Goal: Find contact information: Find contact information

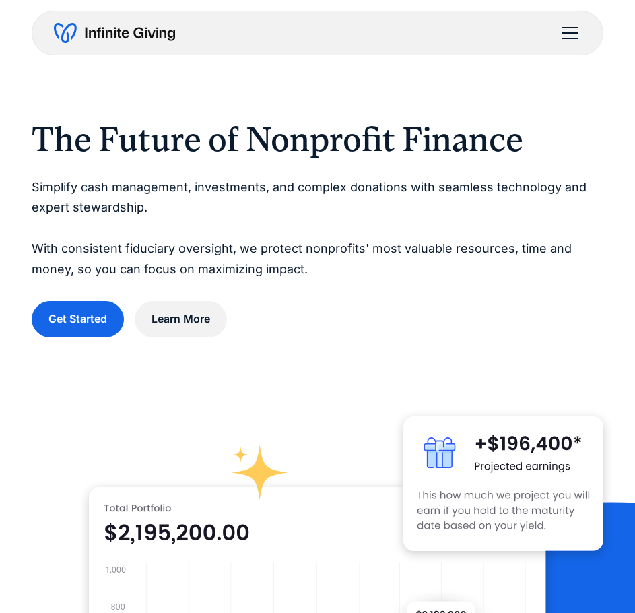
click at [575, 34] on div "menu" at bounding box center [570, 33] width 32 height 32
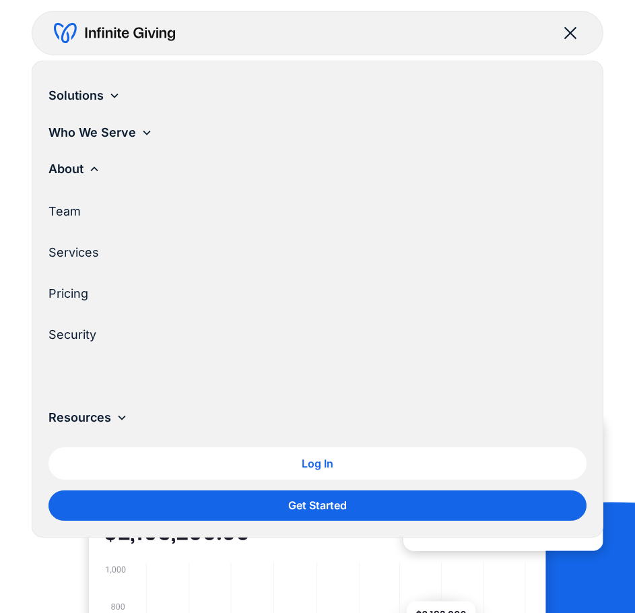
click at [71, 216] on link "Team" at bounding box center [316, 211] width 537 height 37
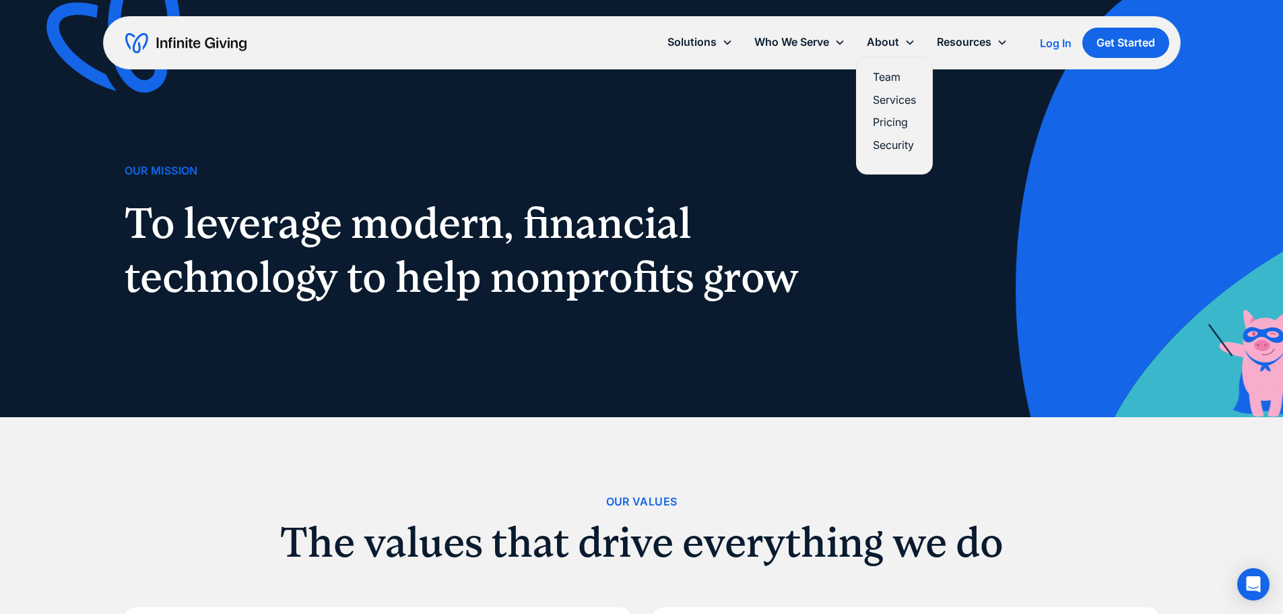
click at [634, 77] on link "Team" at bounding box center [894, 77] width 43 height 18
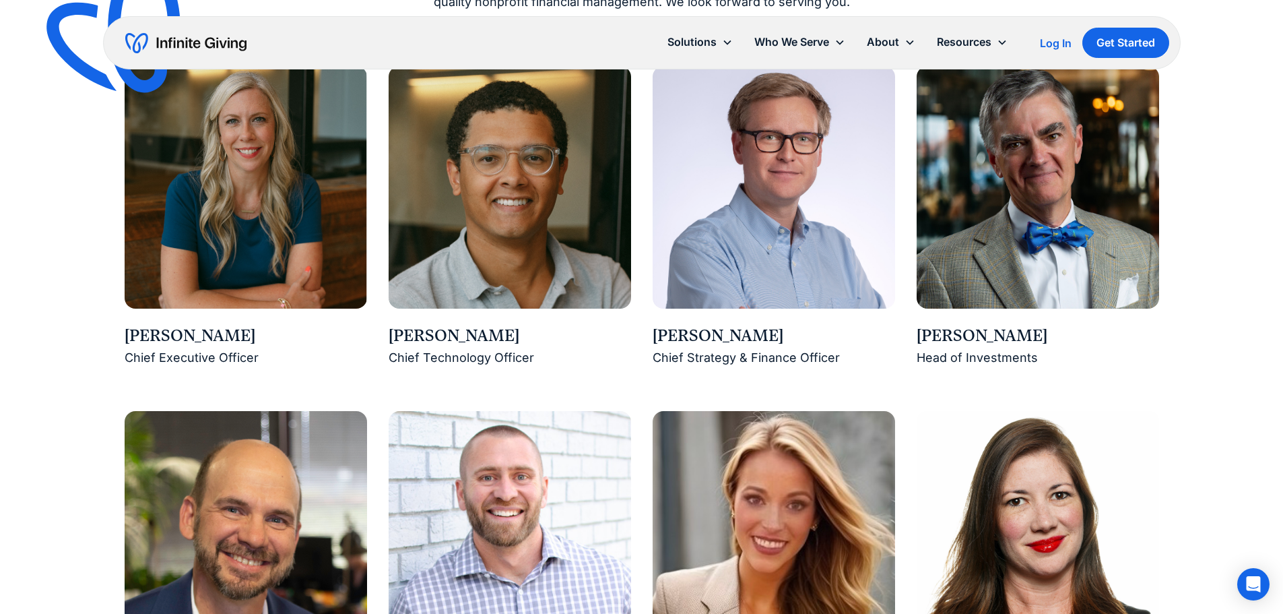
scroll to position [1145, 0]
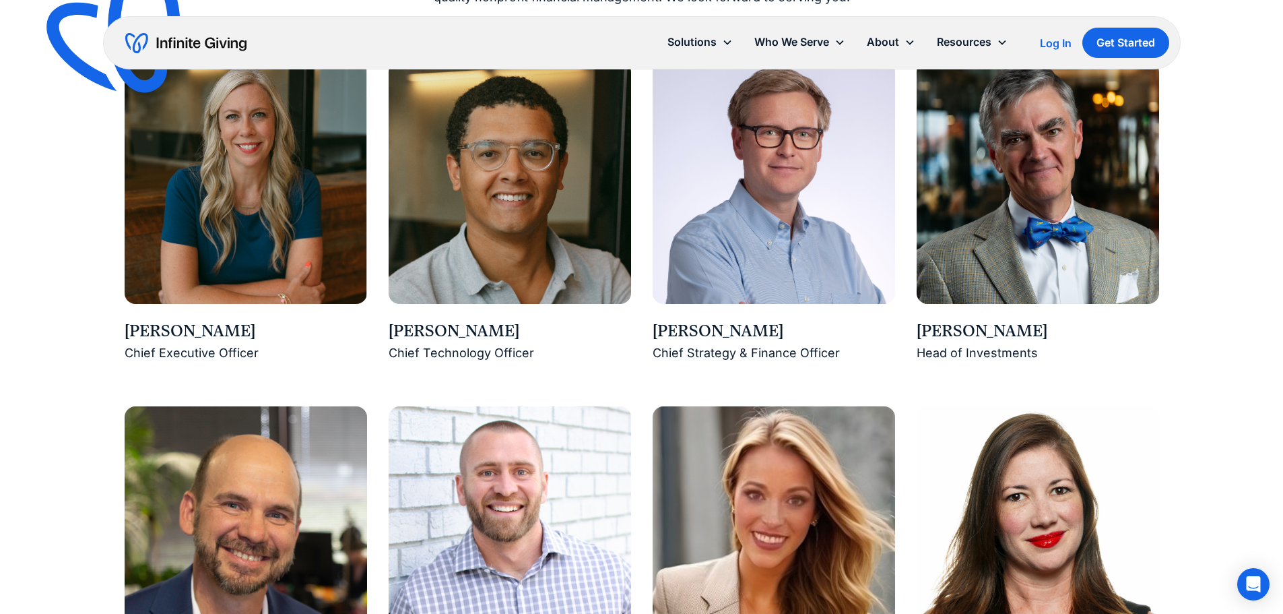
click at [473, 244] on img at bounding box center [510, 182] width 242 height 242
click at [464, 263] on img at bounding box center [510, 182] width 242 height 242
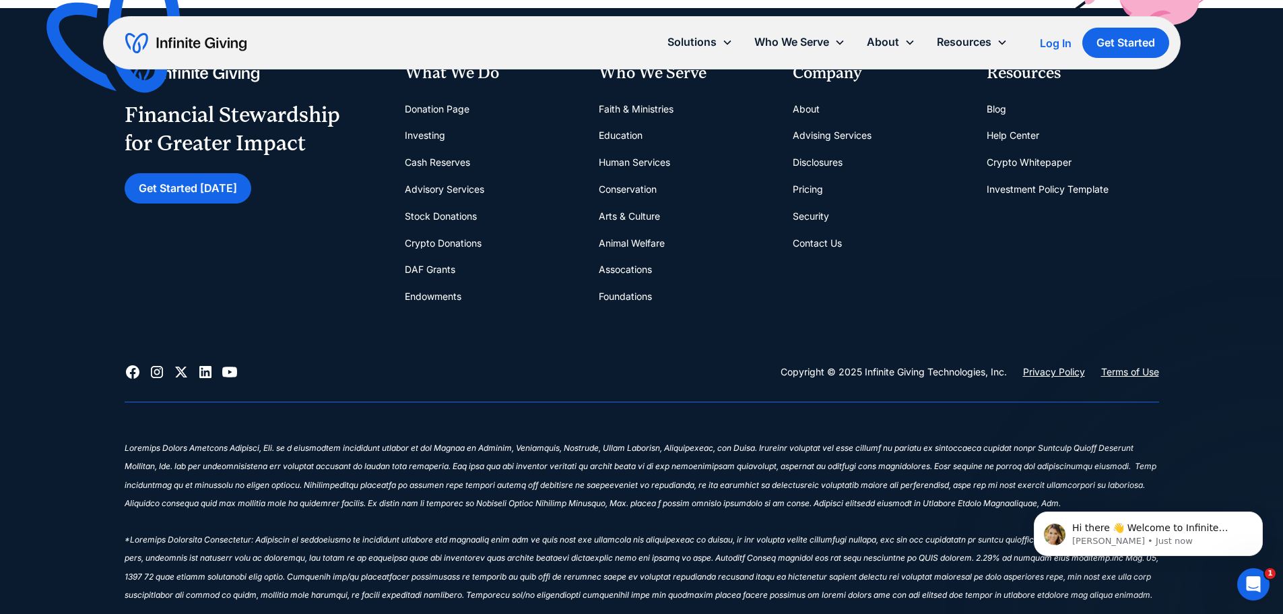
scroll to position [4378, 0]
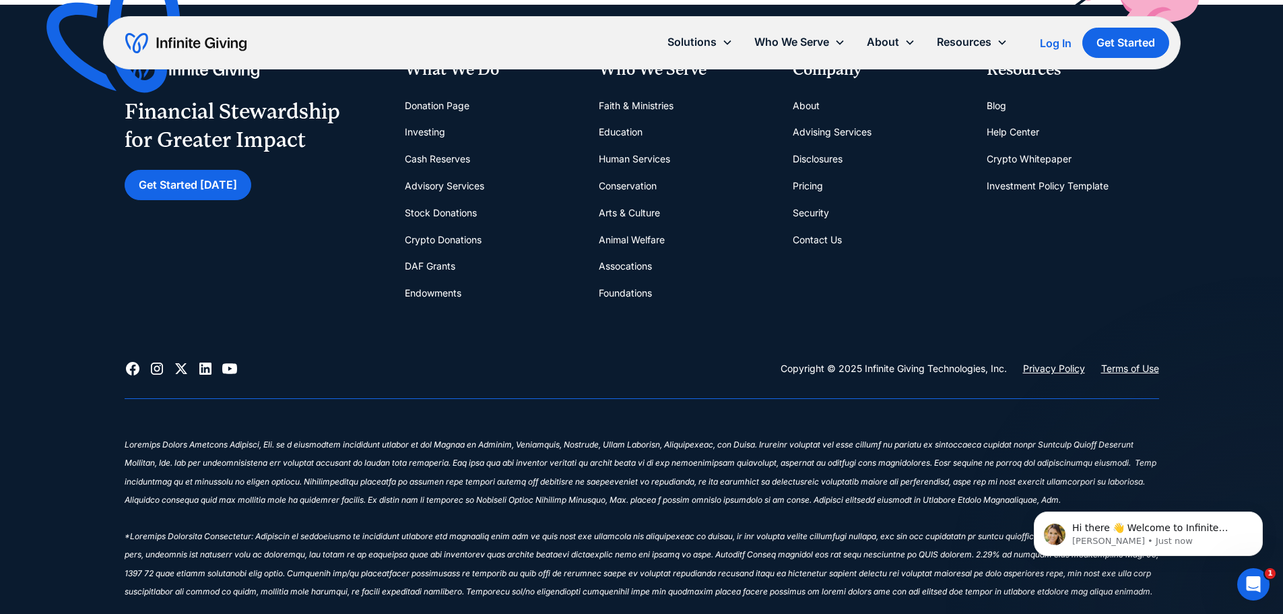
click at [826, 242] on link "Contact Us" at bounding box center [817, 239] width 49 height 27
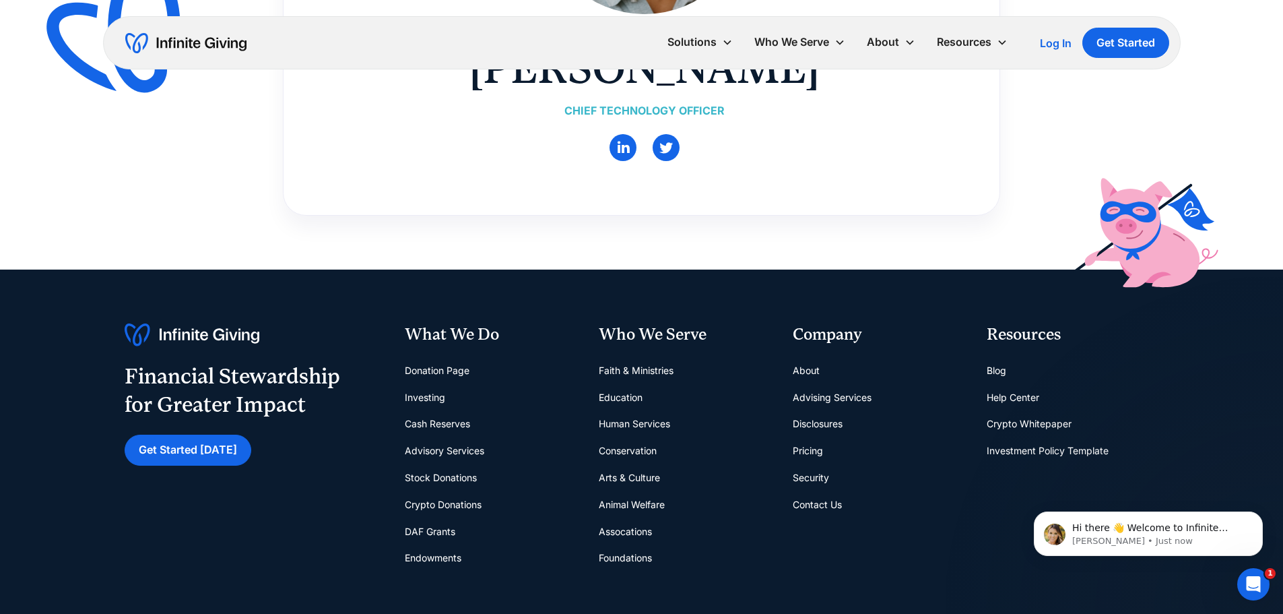
scroll to position [202, 0]
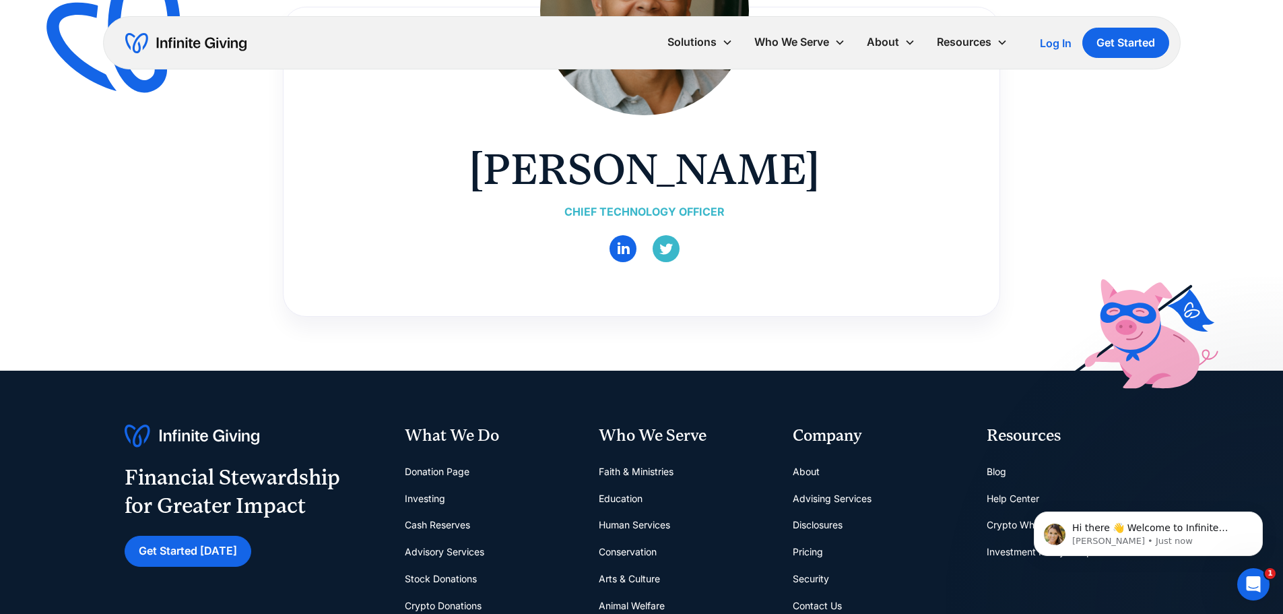
click at [656, 247] on link "" at bounding box center [666, 248] width 27 height 27
click at [663, 251] on link "" at bounding box center [666, 248] width 27 height 27
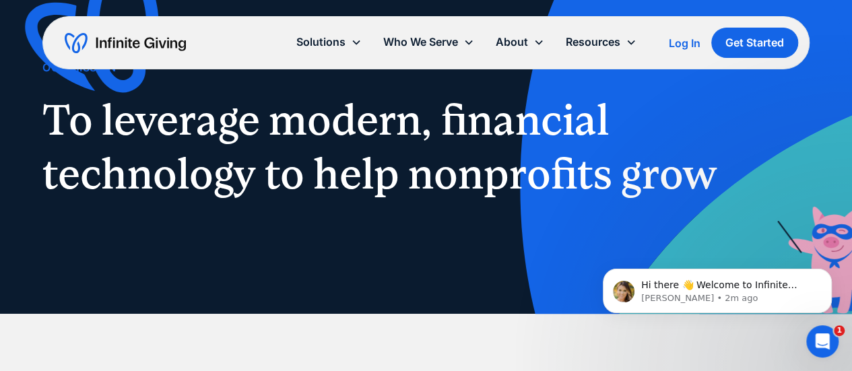
scroll to position [269, 0]
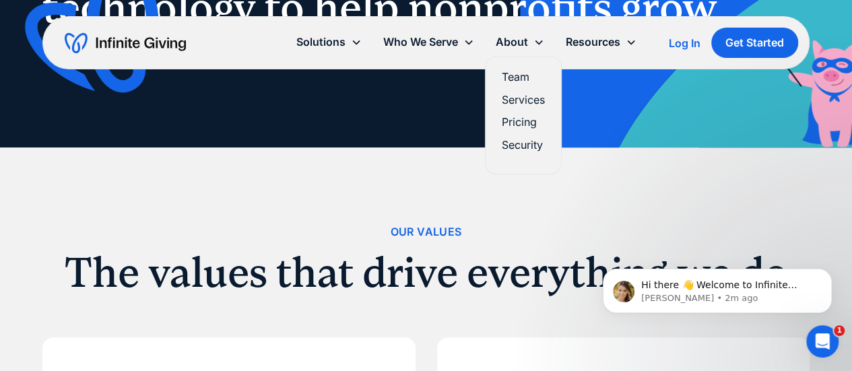
click at [506, 77] on link "Team" at bounding box center [523, 77] width 43 height 18
